Goal: Task Accomplishment & Management: Use online tool/utility

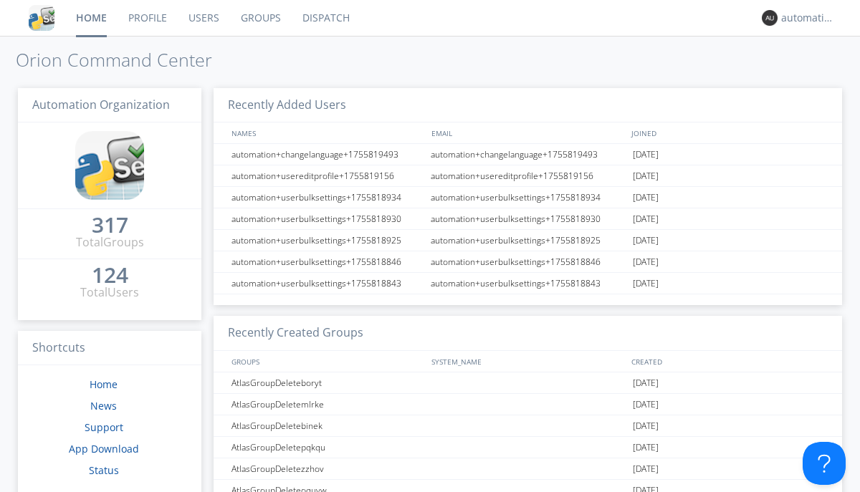
click at [324, 18] on link "Dispatch" at bounding box center [326, 18] width 69 height 36
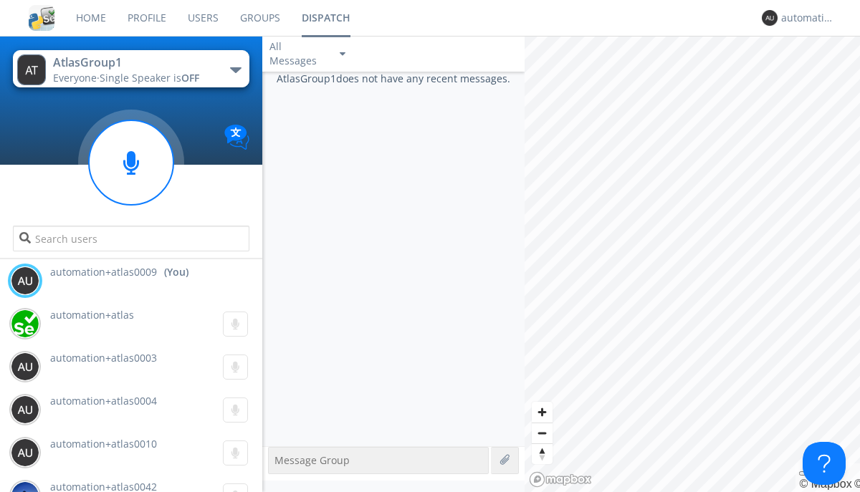
click at [235, 69] on div "button" at bounding box center [235, 70] width 11 height 6
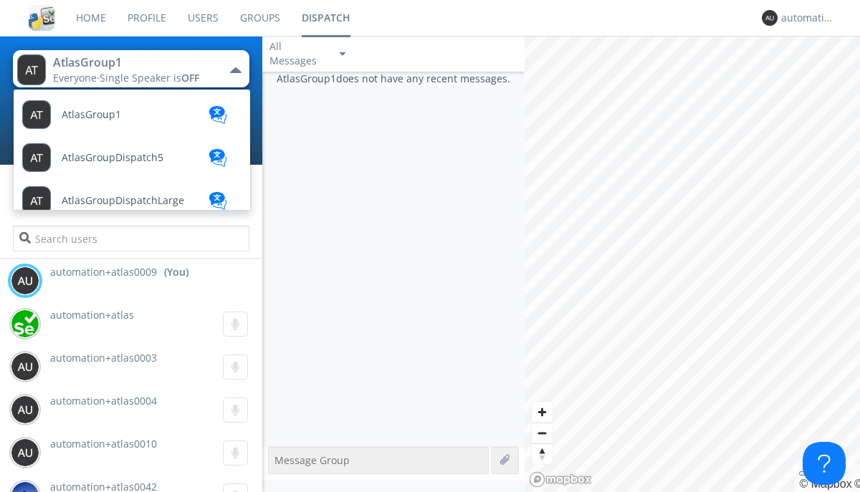
click at [111, 120] on span "AtlasGroupDispatch5" at bounding box center [91, 115] width 59 height 11
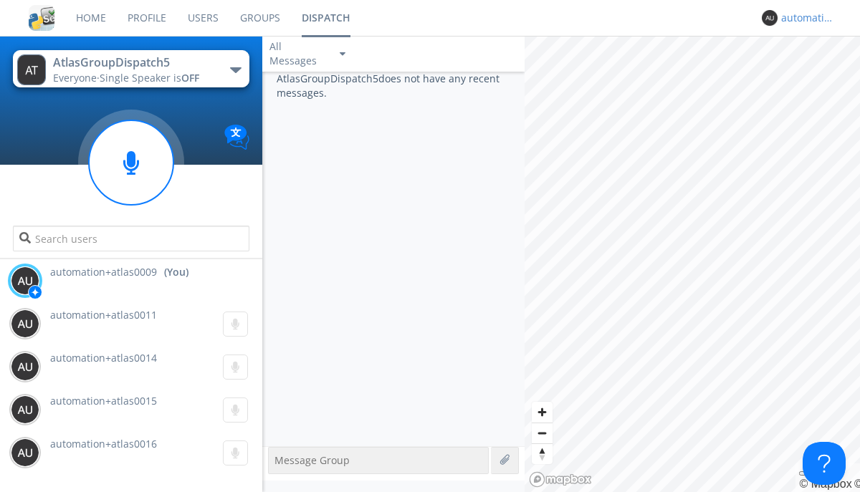
click at [804, 18] on div "automation+atlas0009" at bounding box center [808, 18] width 54 height 14
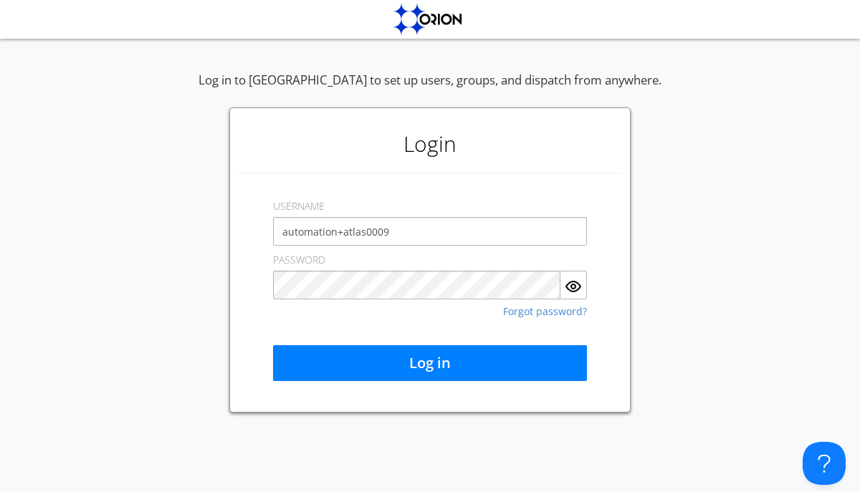
type input "automation+atlas0009"
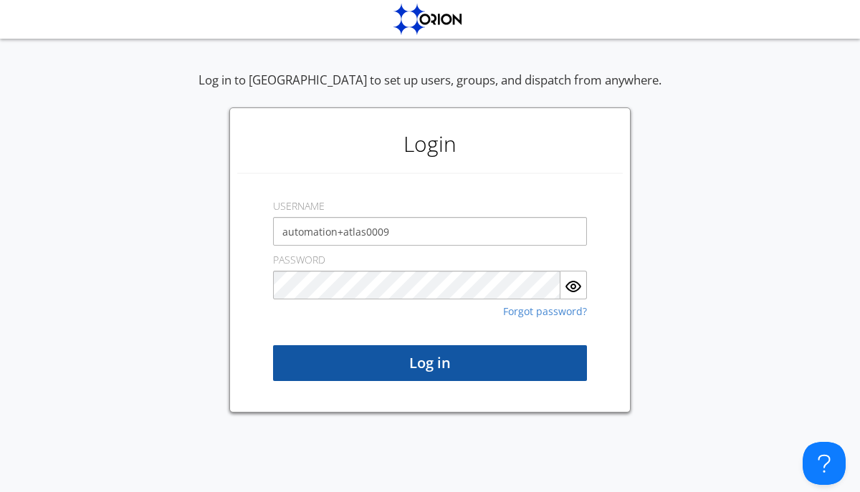
click at [430, 363] on button "Log in" at bounding box center [430, 363] width 314 height 36
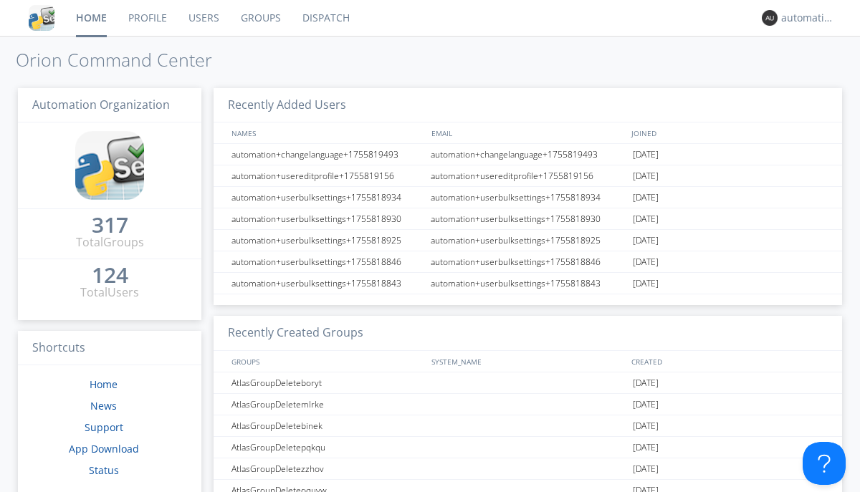
click at [324, 18] on link "Dispatch" at bounding box center [326, 18] width 69 height 36
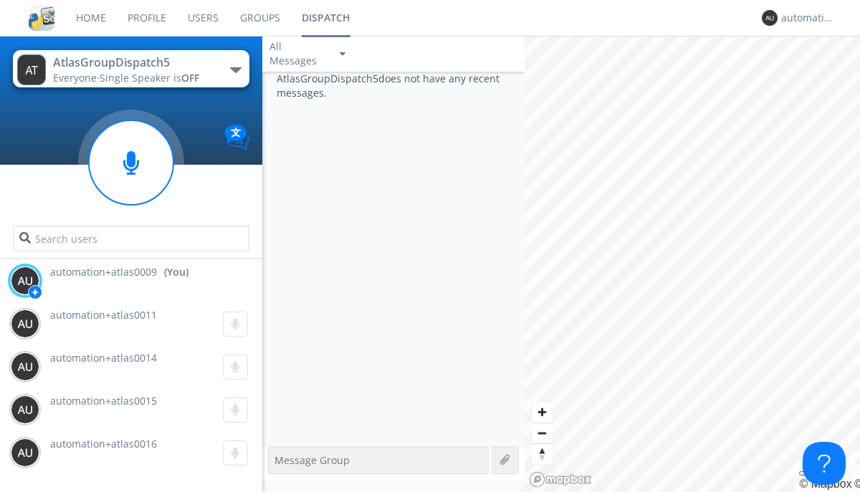
click at [235, 69] on div "button" at bounding box center [235, 70] width 11 height 6
click at [0, 0] on span "AtlasGroup1" at bounding box center [0, 0] width 0 height 0
click at [804, 18] on div "automation+atlas0009" at bounding box center [808, 18] width 54 height 14
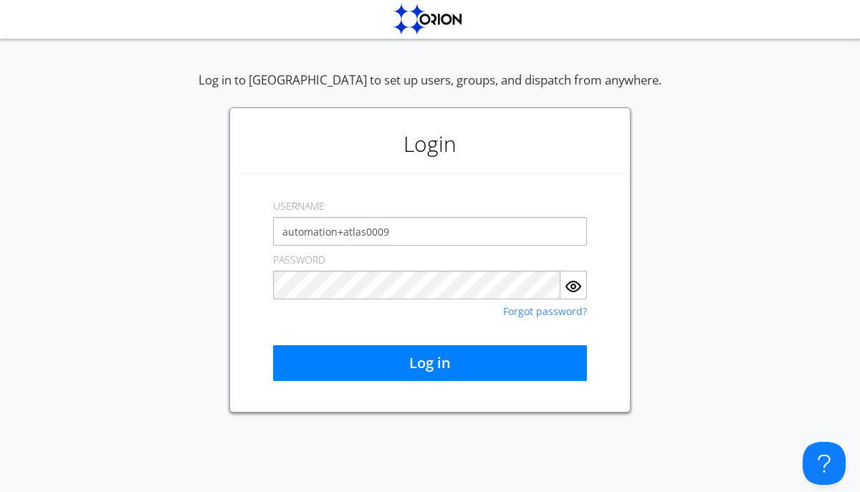
type input "automation+atlas0009"
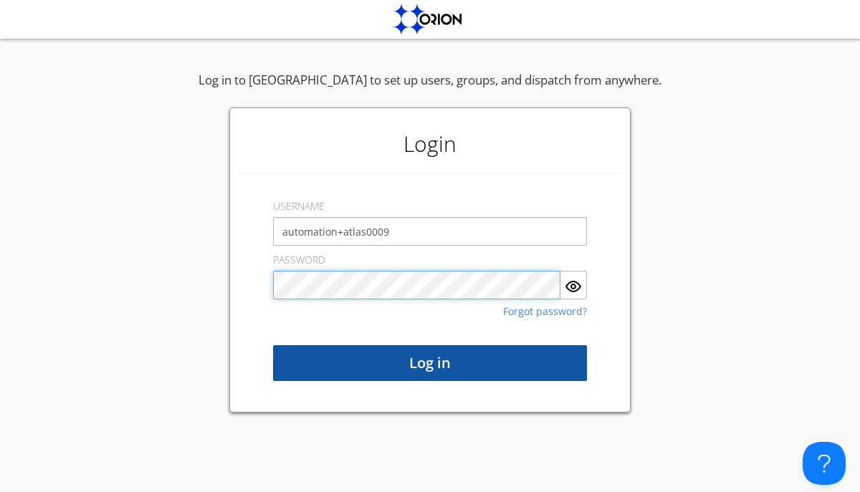
click at [430, 363] on button "Log in" at bounding box center [430, 363] width 314 height 36
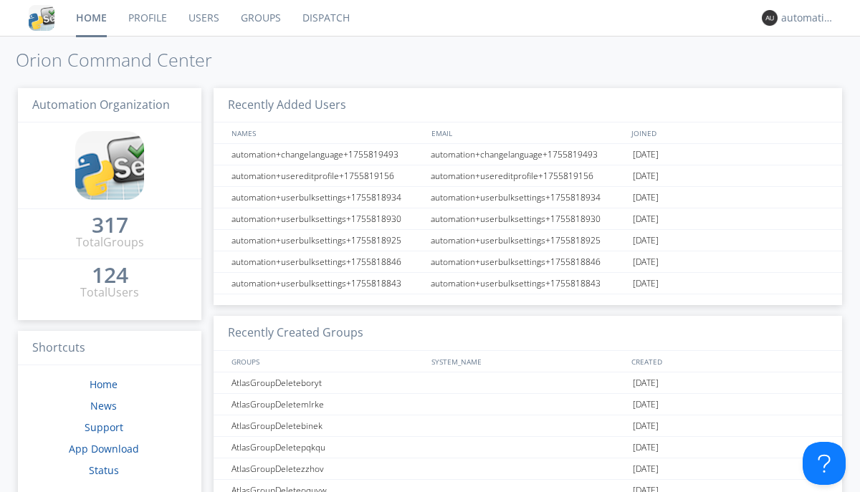
click at [324, 18] on link "Dispatch" at bounding box center [326, 18] width 69 height 36
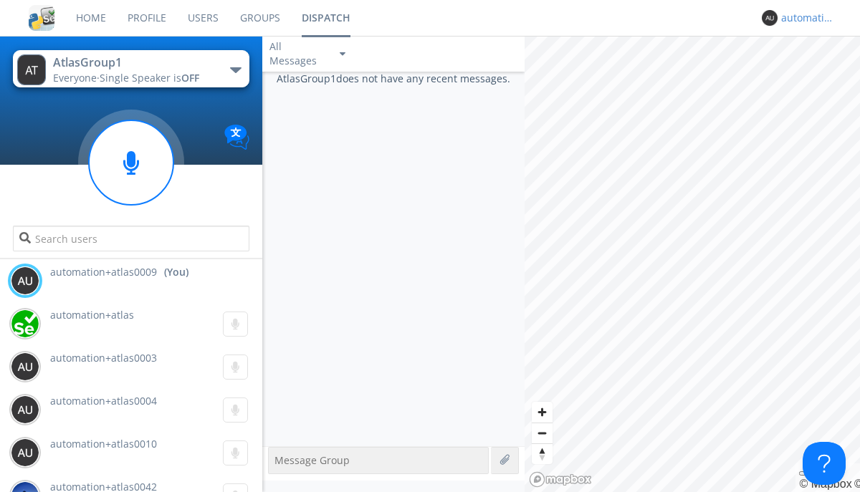
click at [804, 18] on div "automation+atlas0009" at bounding box center [808, 18] width 54 height 14
